Goal: Information Seeking & Learning: Learn about a topic

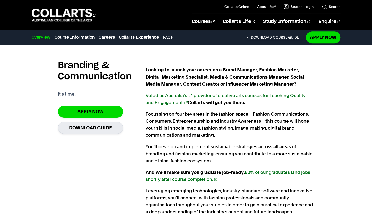
scroll to position [332, 0]
click at [210, 94] on link "Voted as Australia's #1 provider of creative arts courses for Teaching Quality …" at bounding box center [225, 99] width 159 height 12
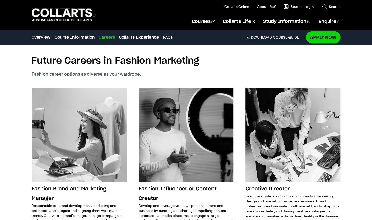
scroll to position [755, 0]
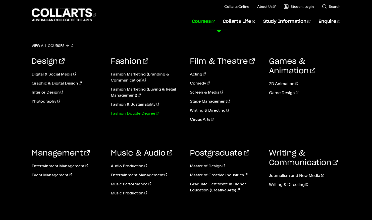
click at [143, 112] on link "Fashion Double Degree" at bounding box center [147, 114] width 72 height 6
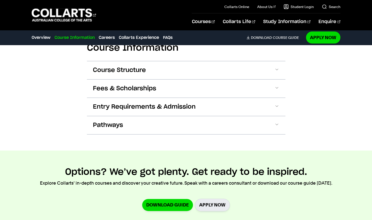
scroll to position [554, 0]
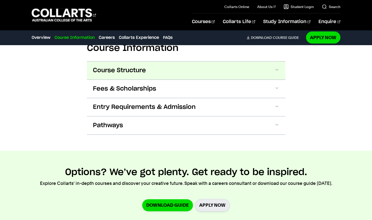
click at [164, 72] on button "Course Structure" at bounding box center [186, 71] width 198 height 18
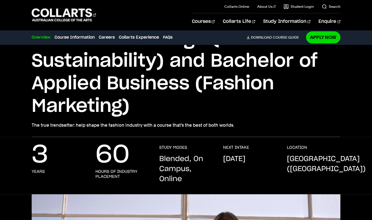
scroll to position [0, 0]
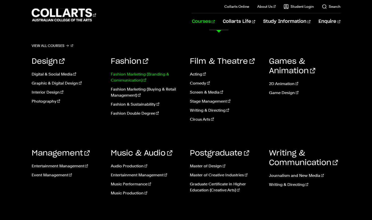
click at [142, 75] on link "Fashion Marketing (Branding & Communication)" at bounding box center [147, 77] width 72 height 12
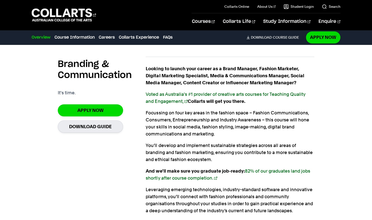
scroll to position [333, 0]
